Goal: Information Seeking & Learning: Check status

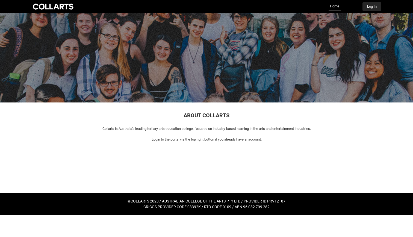
click at [370, 9] on button "Log In" at bounding box center [372, 6] width 19 height 9
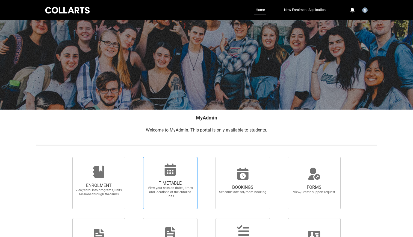
click at [164, 179] on span "TIMETABLE View your session dates, times and locations of the enrolled units" at bounding box center [170, 189] width 52 height 27
click at [136, 156] on input "TIMETABLE View your session dates, times and locations of the enrolled units" at bounding box center [136, 156] width 0 height 0
radio input "true"
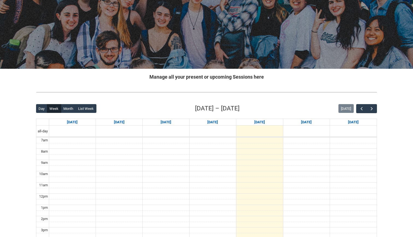
scroll to position [46, 0]
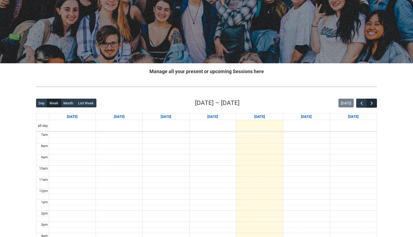
click at [376, 102] on button "button" at bounding box center [372, 102] width 10 height 9
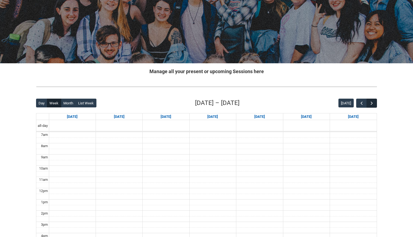
click at [376, 102] on button "button" at bounding box center [372, 102] width 10 height 9
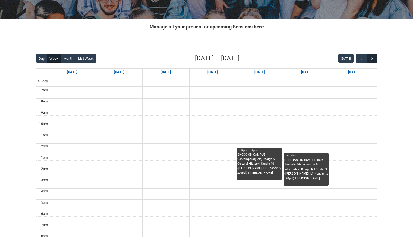
scroll to position [91, 0]
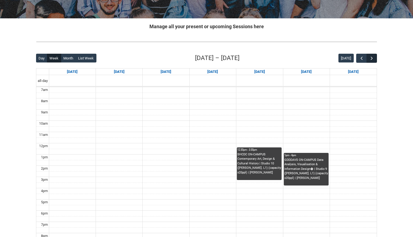
click at [373, 58] on span "button" at bounding box center [371, 58] width 5 height 5
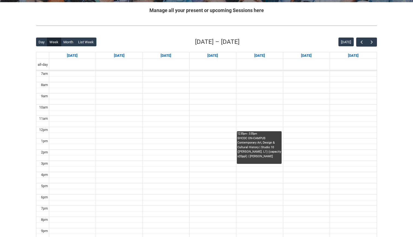
scroll to position [113, 0]
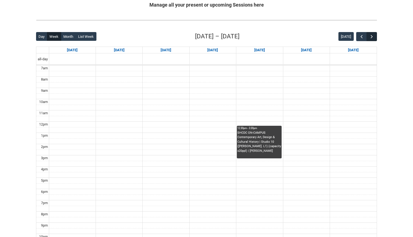
click at [372, 36] on span "button" at bounding box center [371, 36] width 5 height 5
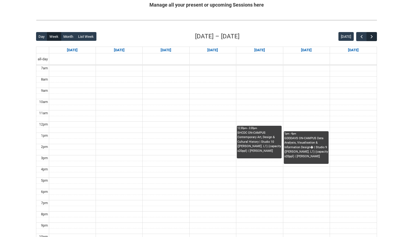
click at [372, 36] on span "button" at bounding box center [371, 36] width 5 height 5
drag, startPoint x: 258, startPoint y: 141, endPoint x: 241, endPoint y: 138, distance: 17.4
click at [241, 138] on div "SHCDC ON-CAMPUS Contemporary Art, Design & Cultural History | Studio 10 ([PERSO…" at bounding box center [260, 141] width 44 height 23
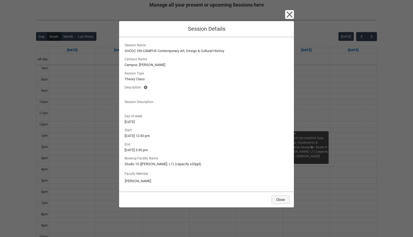
click at [278, 199] on button "Close" at bounding box center [281, 199] width 18 height 9
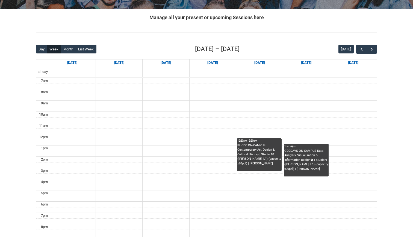
scroll to position [103, 0]
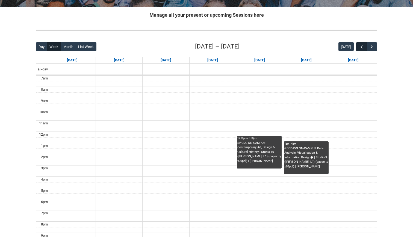
click at [360, 46] on span "button" at bounding box center [361, 46] width 5 height 5
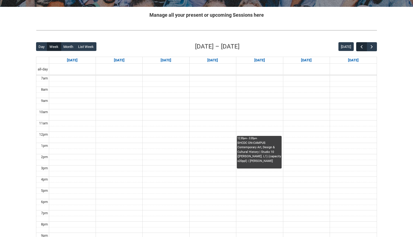
click at [360, 46] on span "button" at bounding box center [361, 46] width 5 height 5
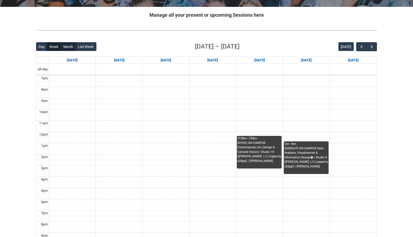
click at [71, 46] on button "Month" at bounding box center [68, 46] width 15 height 9
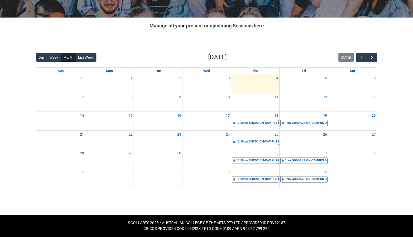
scroll to position [91, 0]
